Goal: Use online tool/utility

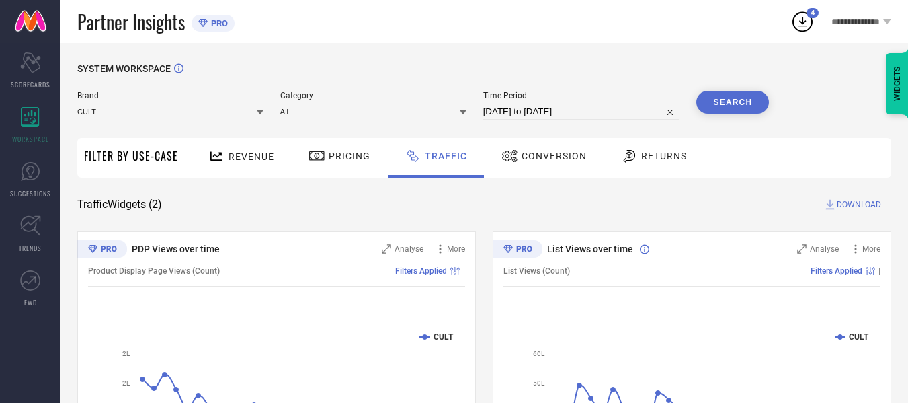
click at [161, 104] on div "Brand CULT" at bounding box center [170, 105] width 186 height 29
drag, startPoint x: 0, startPoint y: 0, endPoint x: 165, endPoint y: 110, distance: 198.2
click at [165, 110] on div "Brand CULT" at bounding box center [170, 105] width 186 height 29
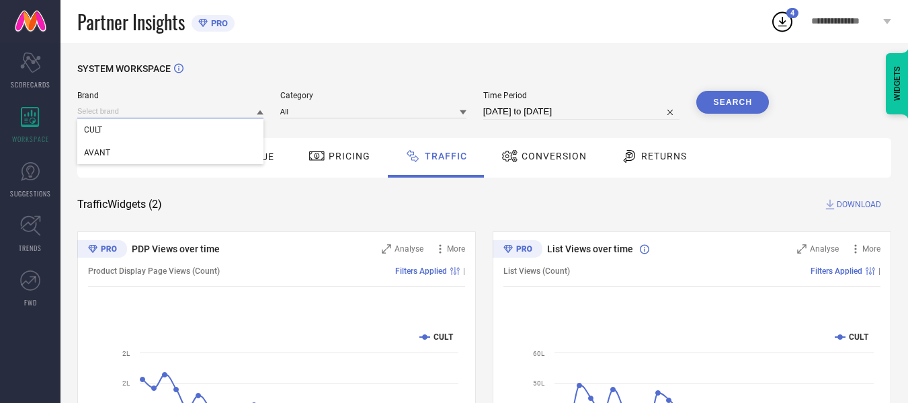
click at [165, 110] on input at bounding box center [170, 111] width 186 height 14
click at [172, 108] on input at bounding box center [170, 111] width 186 height 14
click at [167, 145] on div "AVANT" at bounding box center [170, 152] width 186 height 23
click at [354, 111] on input at bounding box center [373, 111] width 186 height 14
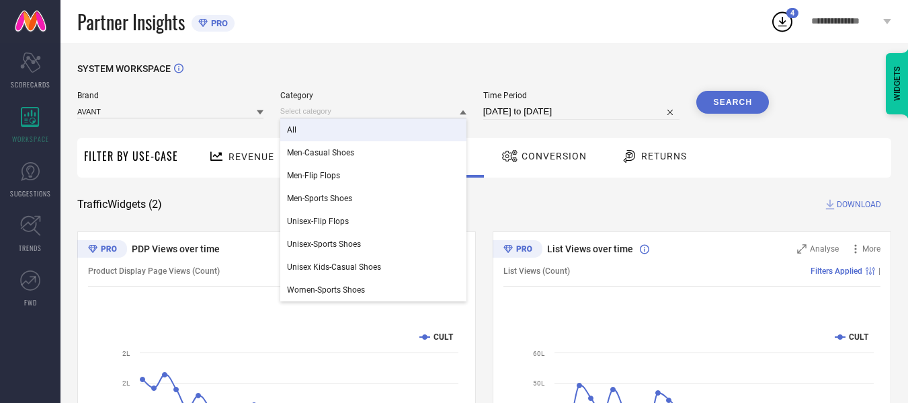
click at [358, 128] on div "All" at bounding box center [373, 129] width 186 height 23
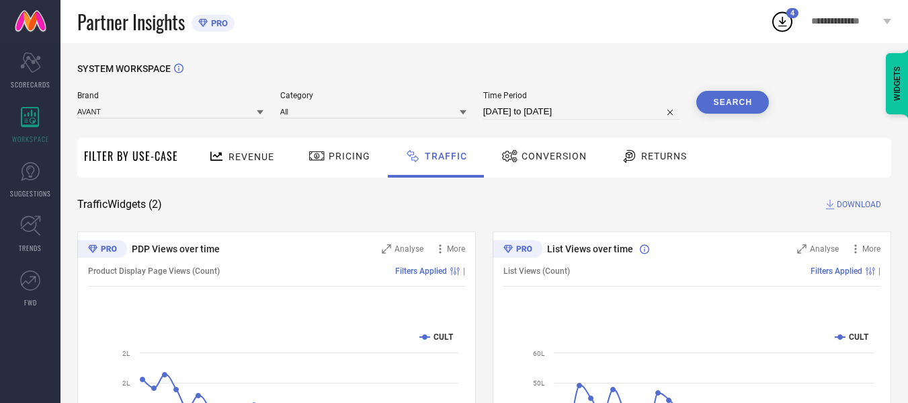
click at [728, 108] on button "Search" at bounding box center [733, 102] width 73 height 23
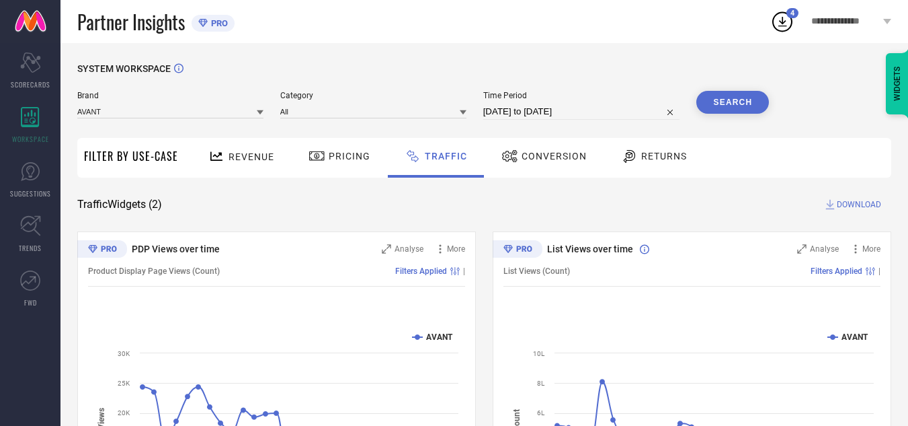
click at [726, 111] on button "Search" at bounding box center [733, 102] width 73 height 23
click at [484, 75] on div "SYSTEM WORKSPACE" at bounding box center [484, 77] width 814 height 28
click at [863, 200] on span "DOWNLOAD" at bounding box center [859, 204] width 44 height 13
click at [125, 114] on input at bounding box center [170, 111] width 186 height 14
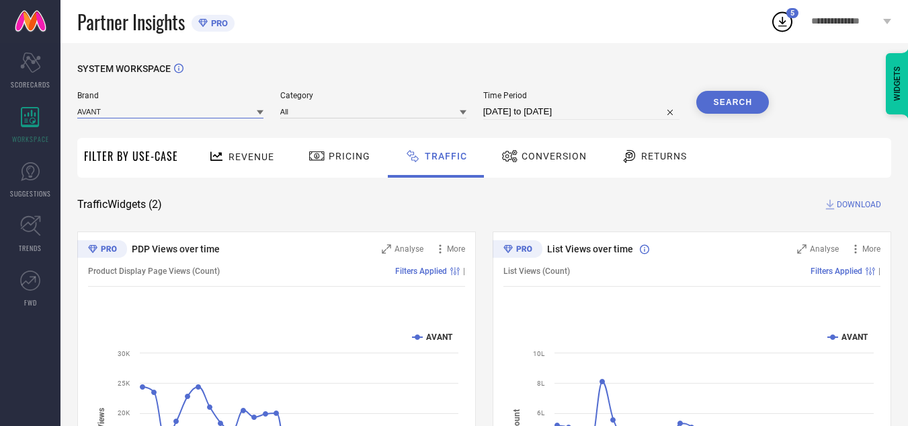
drag, startPoint x: 126, startPoint y: 114, endPoint x: 161, endPoint y: 121, distance: 34.9
click at [161, 121] on div "Brand AVANT Category All Time Period [DATE] to [DATE] Search" at bounding box center [423, 111] width 692 height 40
